Goal: Information Seeking & Learning: Learn about a topic

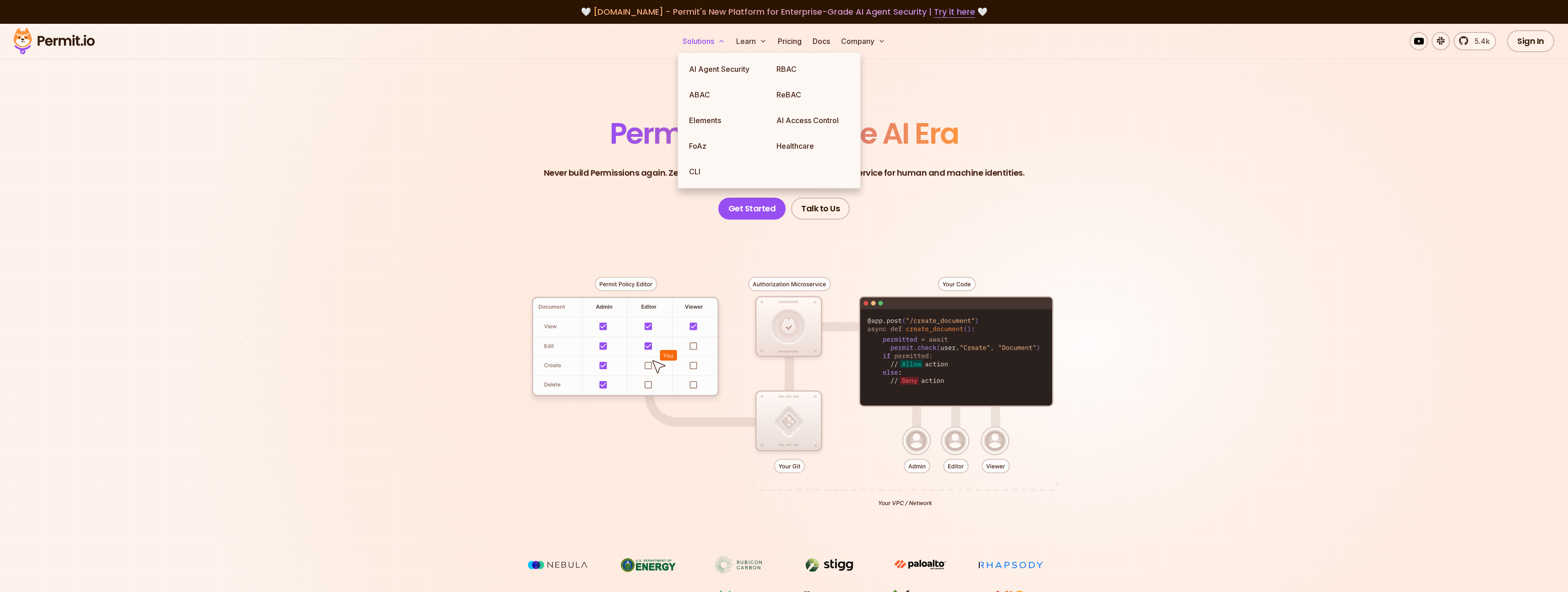
click at [699, 44] on button "Solutions" at bounding box center [704, 41] width 50 height 18
click at [702, 94] on link "ABAC" at bounding box center [726, 95] width 88 height 26
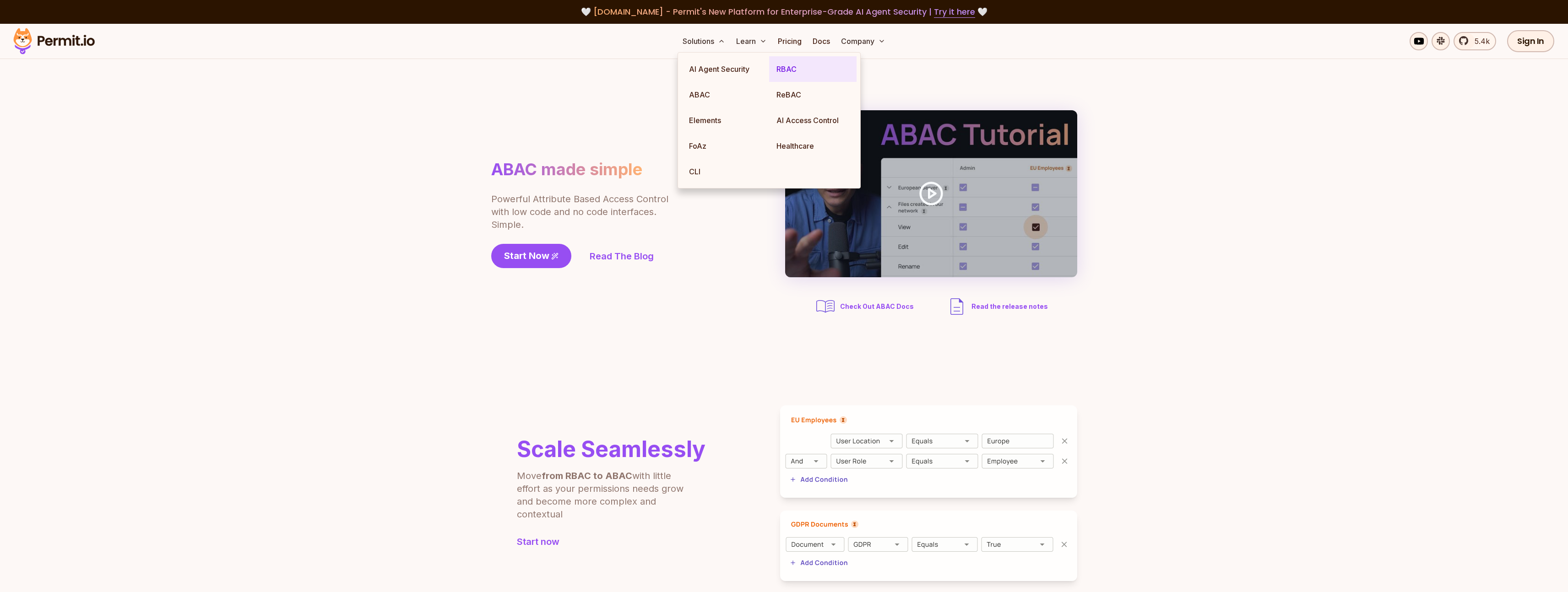
click at [785, 71] on link "RBAC" at bounding box center [813, 69] width 88 height 26
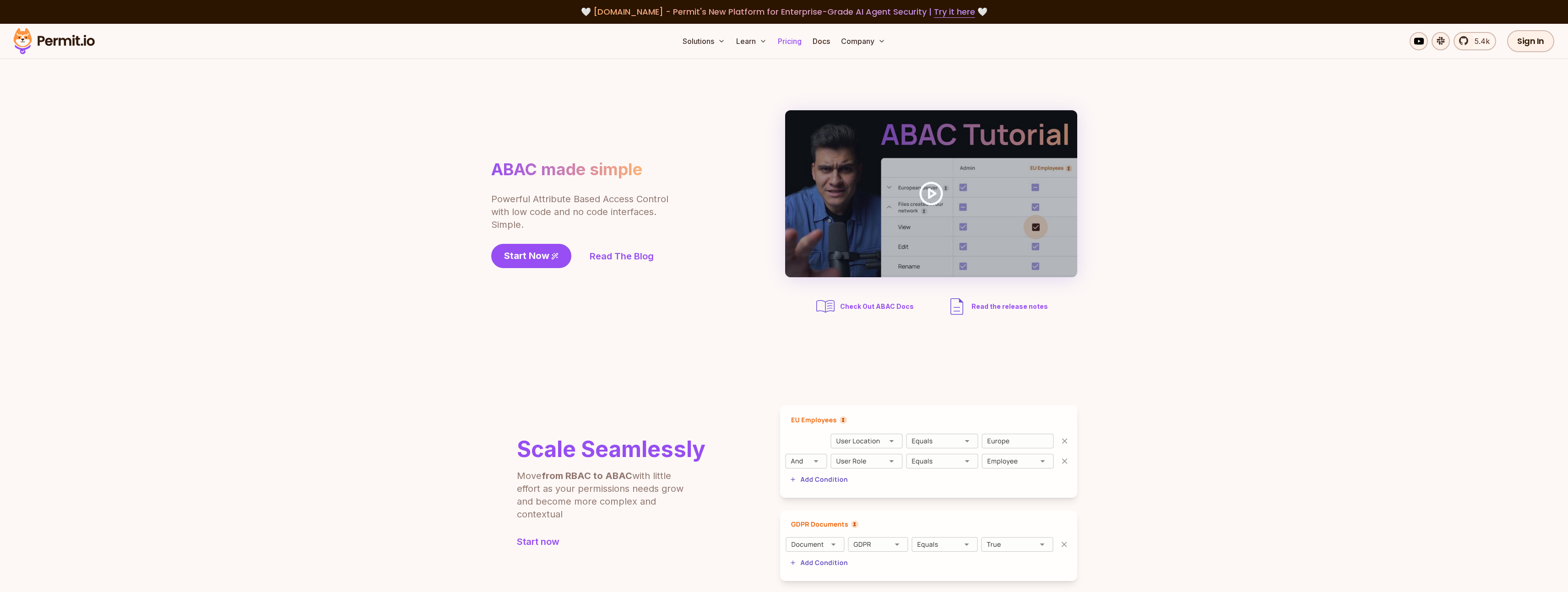
click at [790, 43] on link "Pricing" at bounding box center [789, 41] width 31 height 18
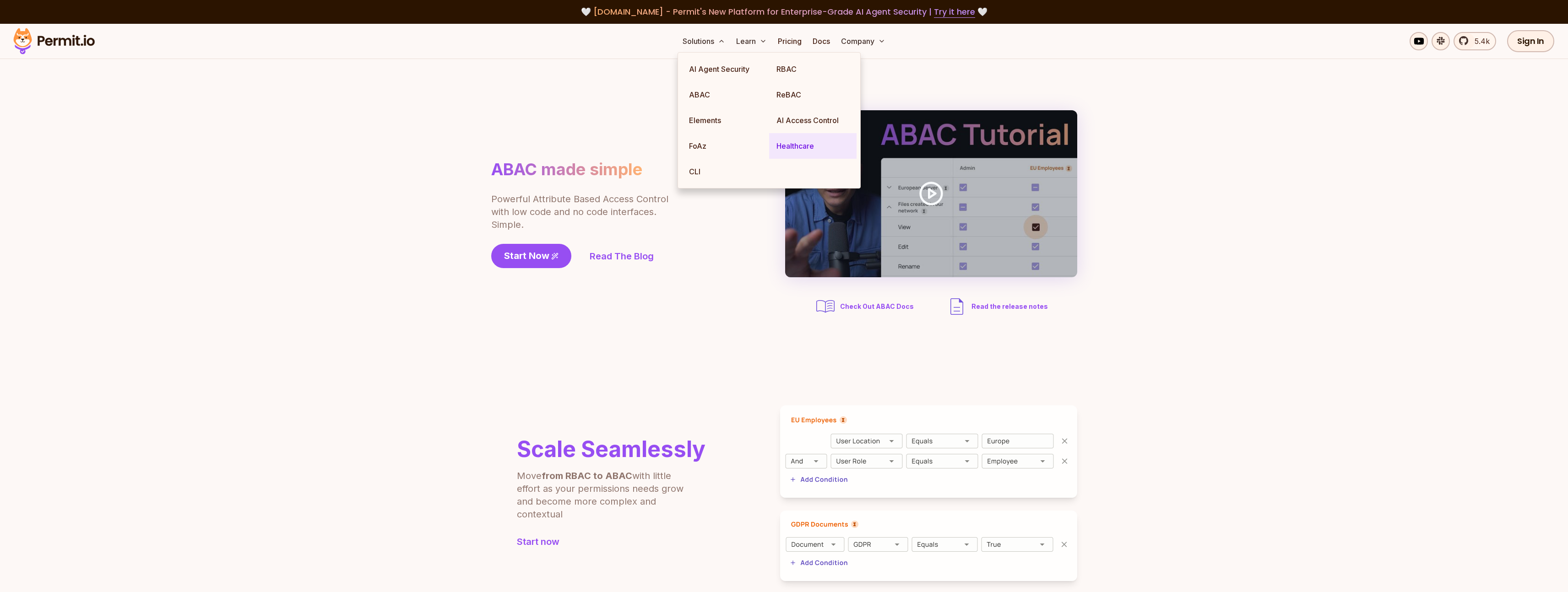
click at [789, 146] on link "Healthcare" at bounding box center [813, 146] width 88 height 26
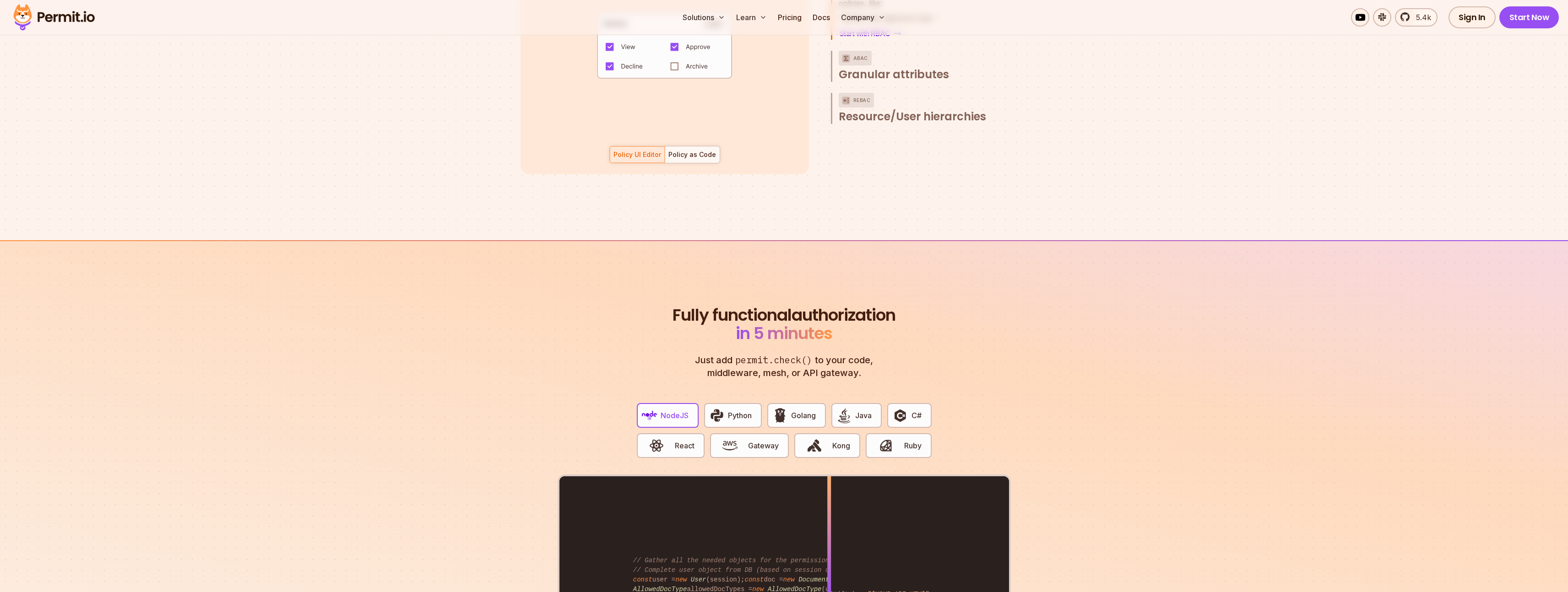
scroll to position [1619, 0]
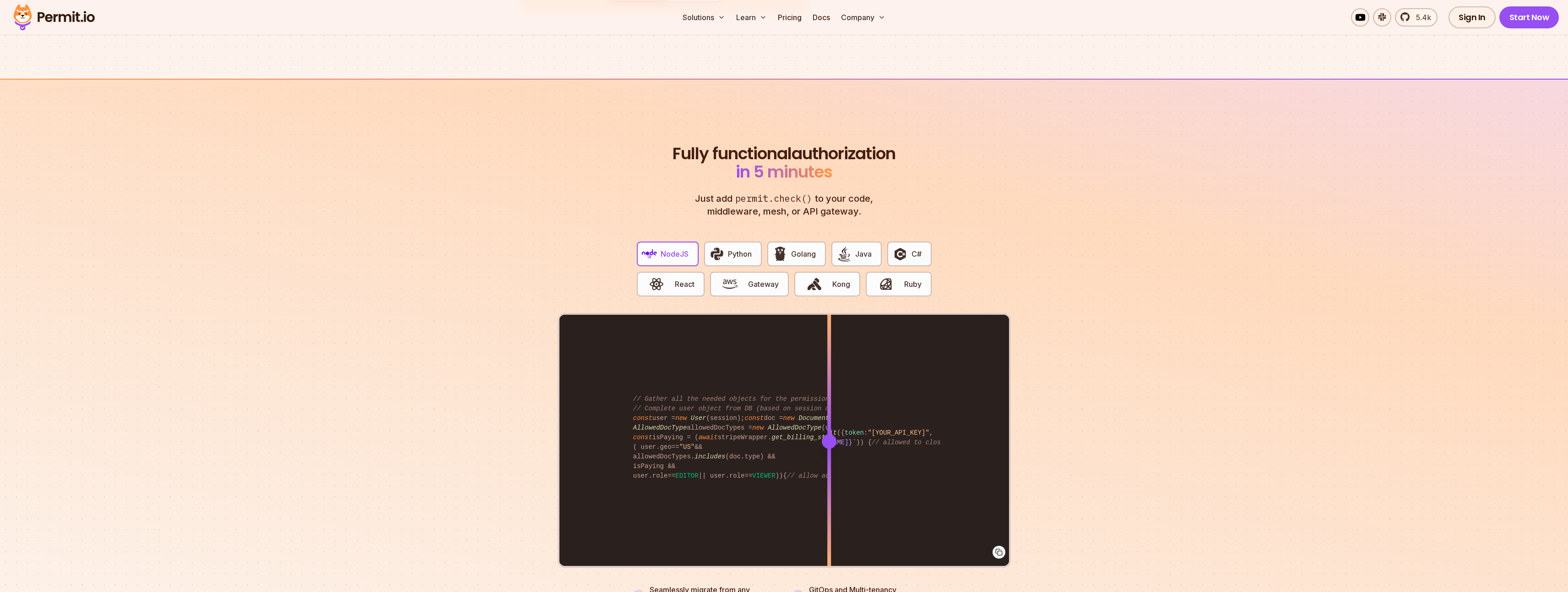
click at [659, 245] on button "NodeJS" at bounding box center [668, 254] width 62 height 25
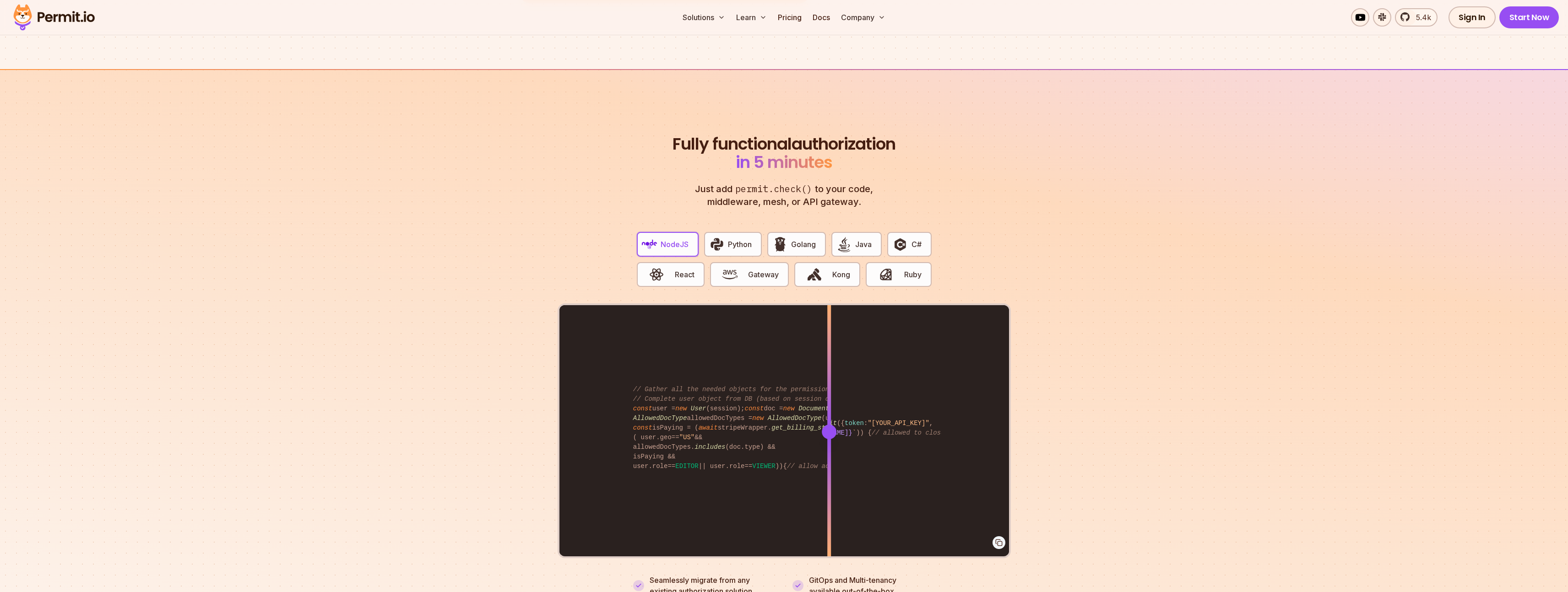
scroll to position [1685, 0]
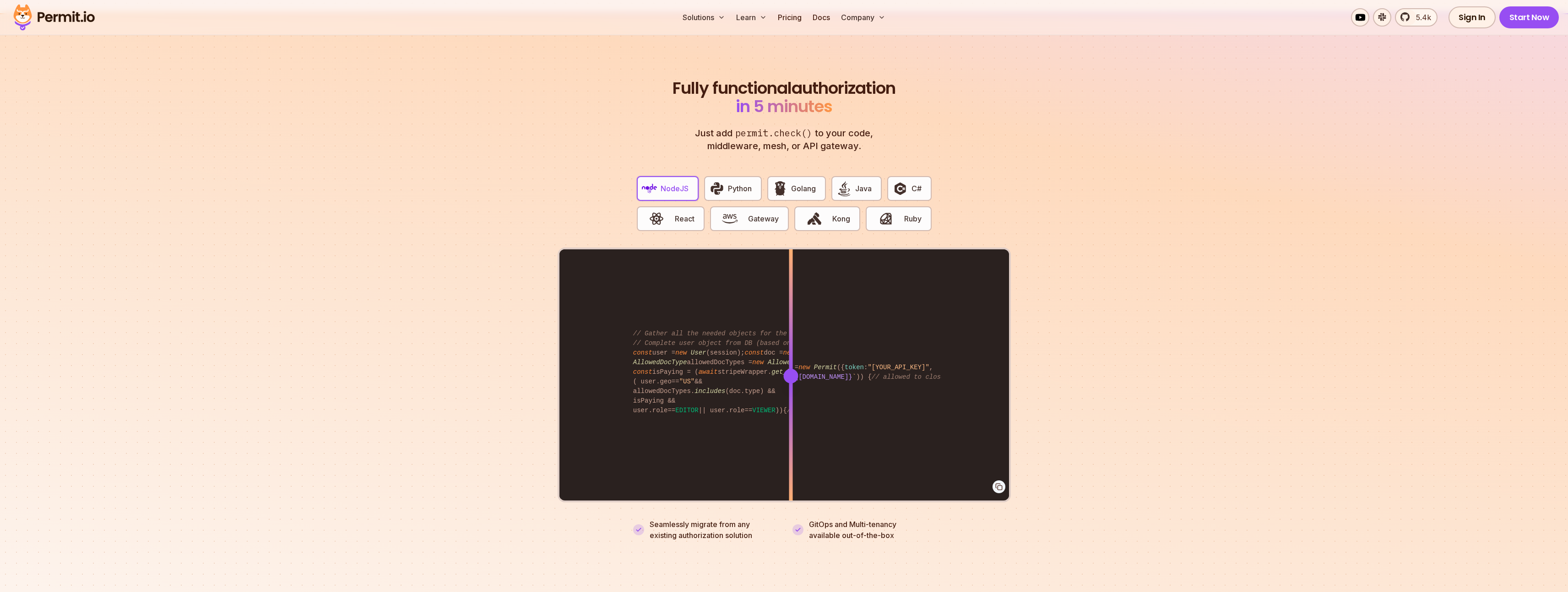
drag, startPoint x: 826, startPoint y: 364, endPoint x: 791, endPoint y: 402, distance: 51.7
click at [791, 402] on div at bounding box center [791, 375] width 4 height 252
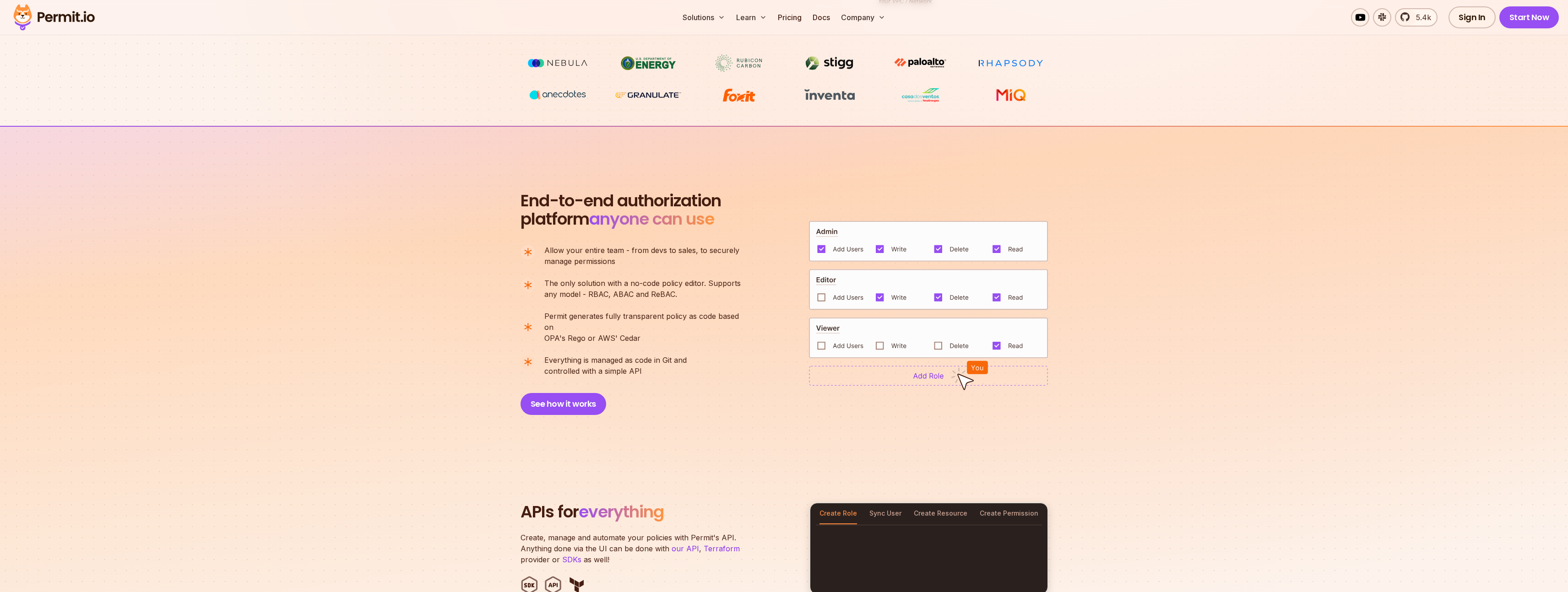
scroll to position [0, 0]
